Goal: Transaction & Acquisition: Purchase product/service

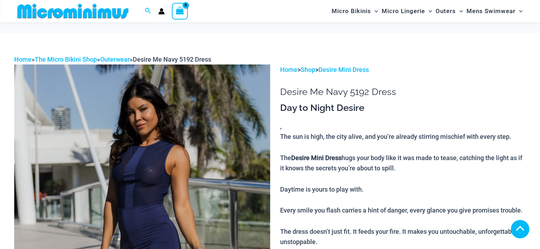
scroll to position [384, 0]
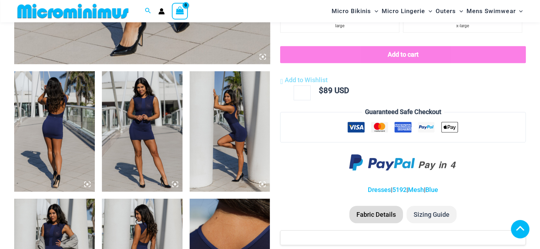
click at [135, 138] on img at bounding box center [142, 131] width 81 height 121
click at [231, 124] on img at bounding box center [229, 131] width 81 height 121
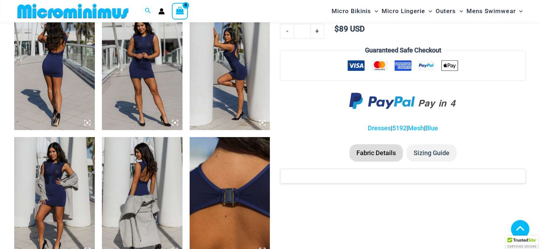
scroll to position [490, 0]
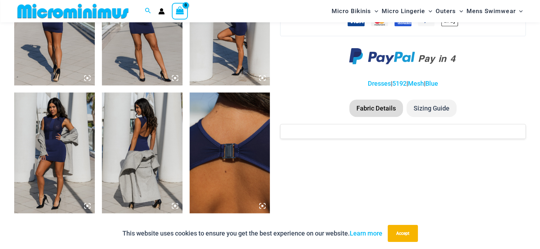
click at [237, 144] on img at bounding box center [229, 153] width 81 height 121
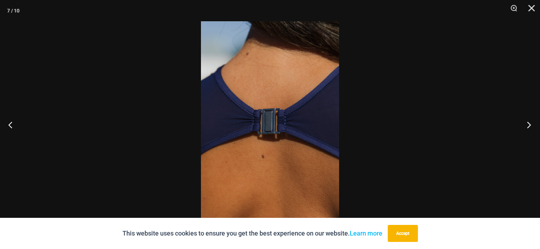
click at [526, 126] on button "Next" at bounding box center [526, 124] width 27 height 35
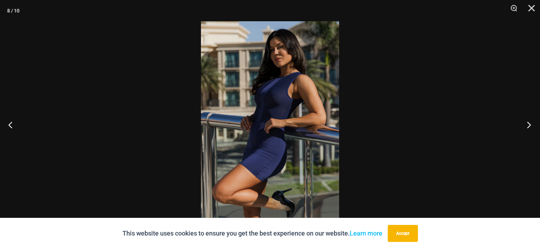
click at [526, 127] on button "Next" at bounding box center [526, 124] width 27 height 35
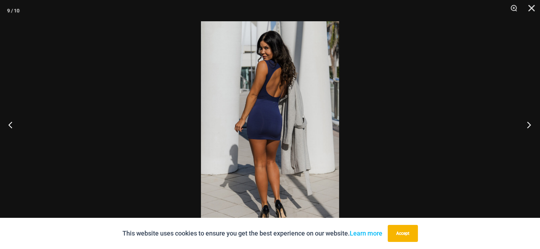
scroll to position [482, 0]
click at [526, 127] on button "Next" at bounding box center [526, 124] width 27 height 35
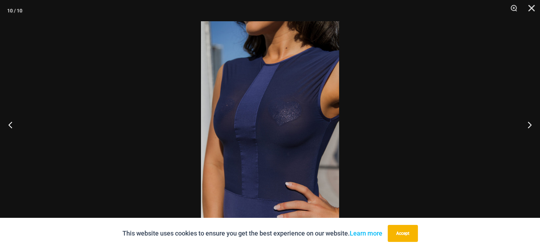
click at [309, 117] on img at bounding box center [270, 124] width 138 height 207
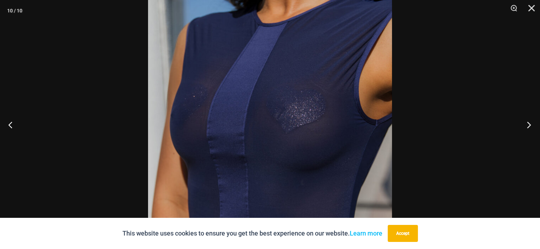
click at [530, 125] on button "Next" at bounding box center [526, 124] width 27 height 35
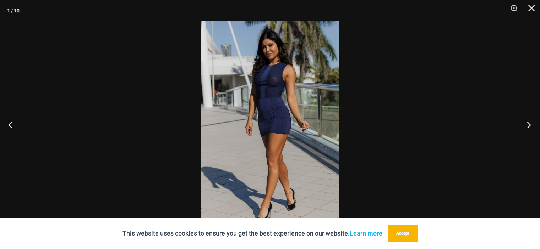
click at [530, 125] on button "Next" at bounding box center [526, 124] width 27 height 35
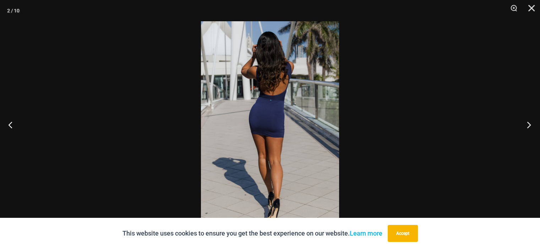
click at [530, 125] on button "Next" at bounding box center [526, 124] width 27 height 35
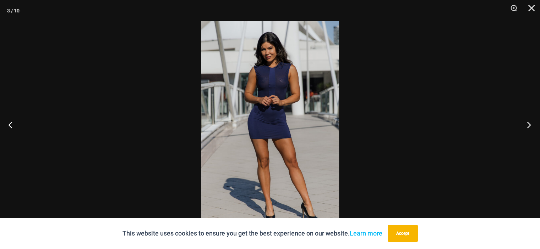
click at [530, 125] on button "Next" at bounding box center [526, 124] width 27 height 35
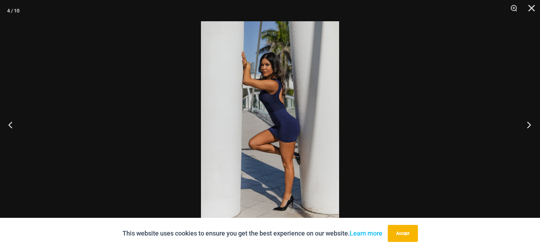
click at [530, 125] on button "Next" at bounding box center [526, 124] width 27 height 35
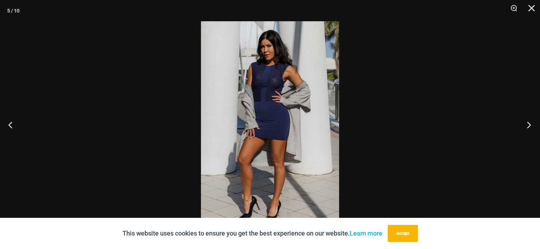
click at [530, 125] on button "Next" at bounding box center [526, 124] width 27 height 35
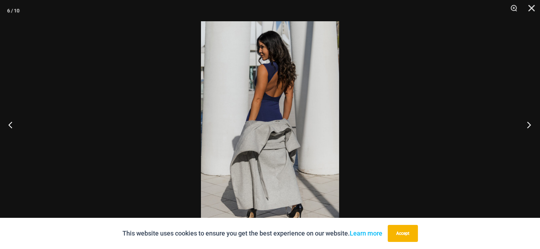
click at [530, 125] on button "Next" at bounding box center [526, 124] width 27 height 35
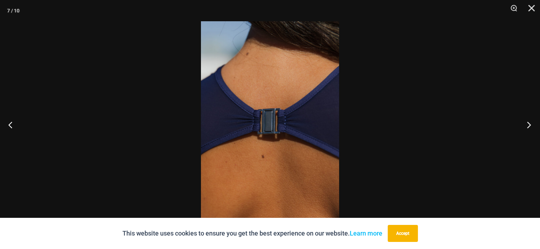
click at [530, 126] on button "Next" at bounding box center [526, 124] width 27 height 35
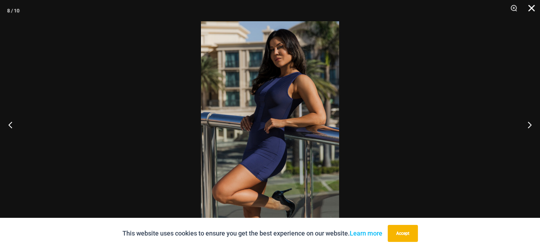
click at [532, 11] on button "Close" at bounding box center [529, 10] width 18 height 21
